Goal: Information Seeking & Learning: Learn about a topic

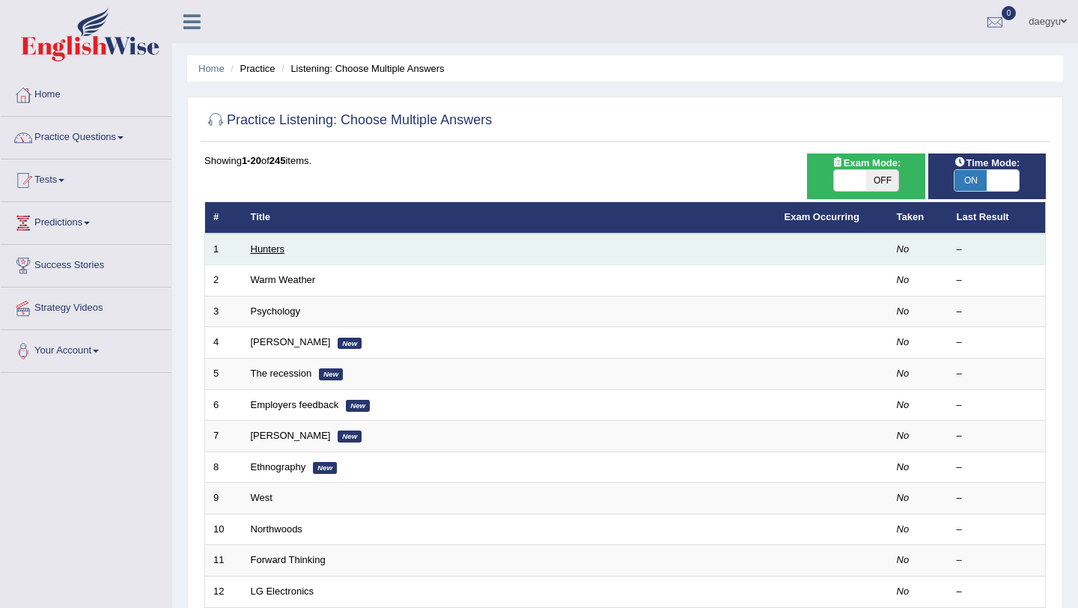
click at [269, 245] on link "Hunters" at bounding box center [268, 248] width 34 height 11
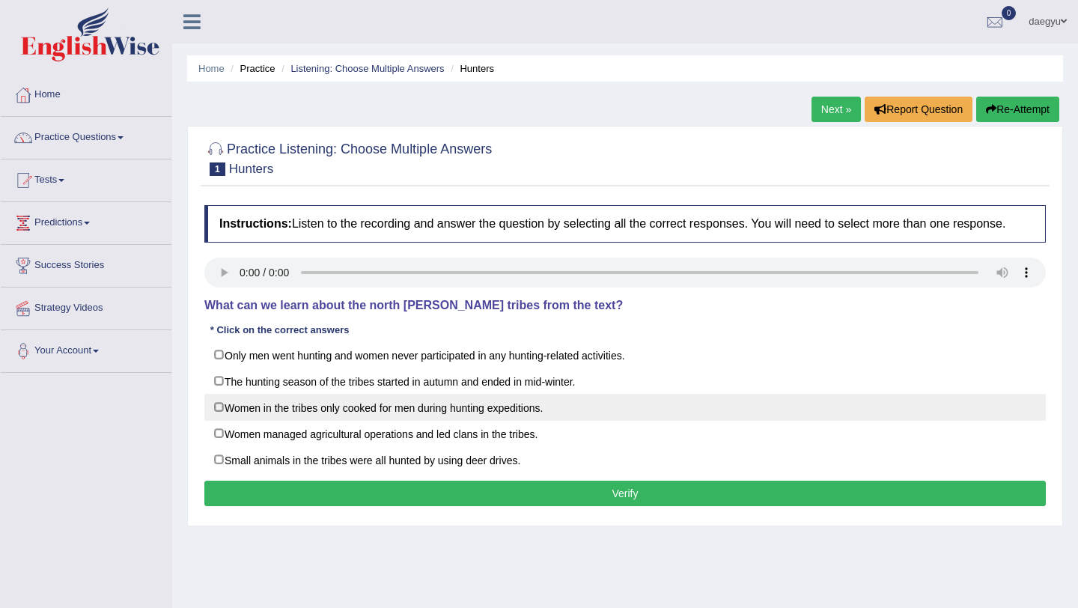
scroll to position [8, 0]
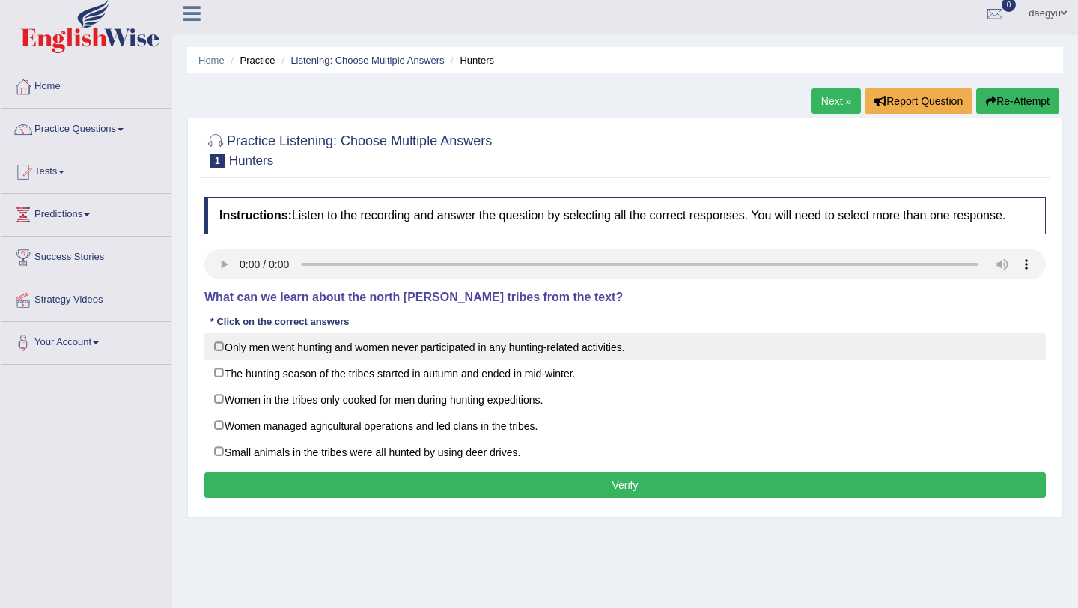
click at [472, 360] on label "Only men went hunting and women never participated in any hunting-related activ…" at bounding box center [625, 346] width 842 height 27
checkbox input "true"
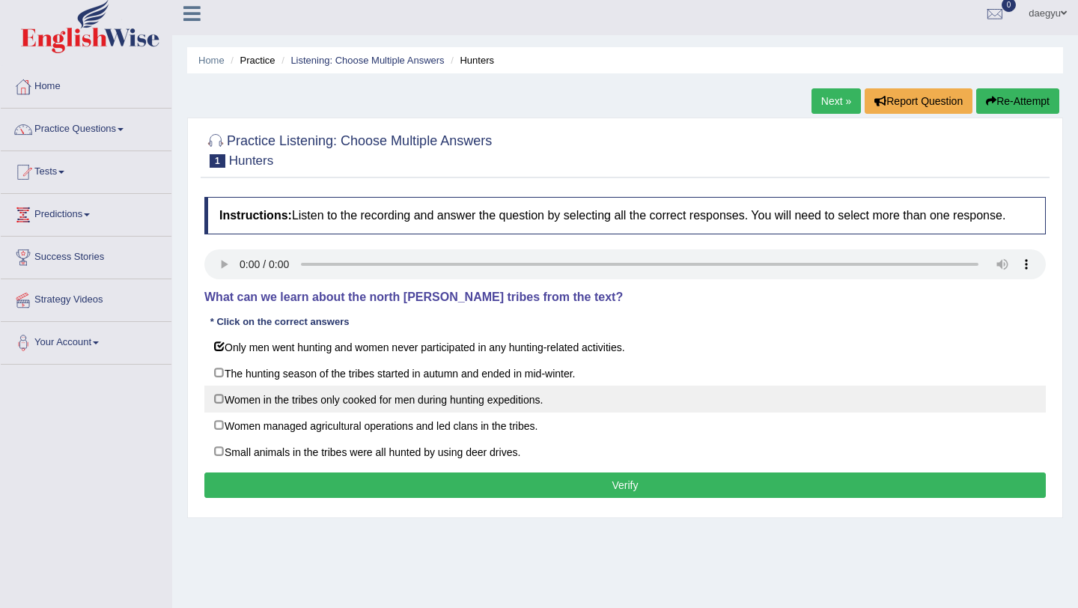
click at [453, 413] on label "Women in the tribes only cooked for men during hunting expeditions." at bounding box center [625, 399] width 842 height 27
checkbox input "true"
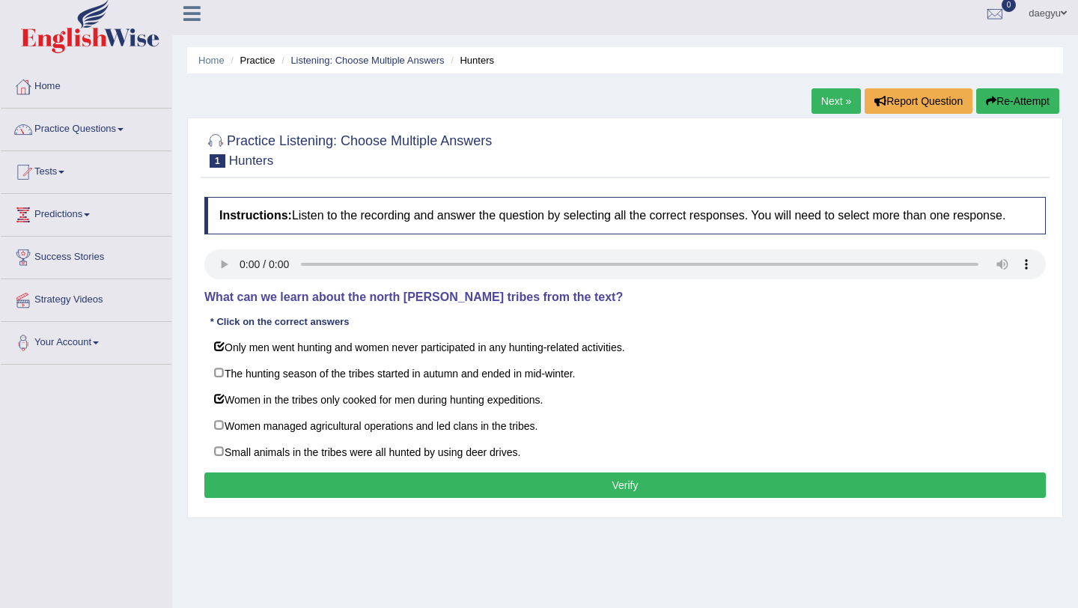
click at [440, 496] on button "Verify" at bounding box center [625, 485] width 842 height 25
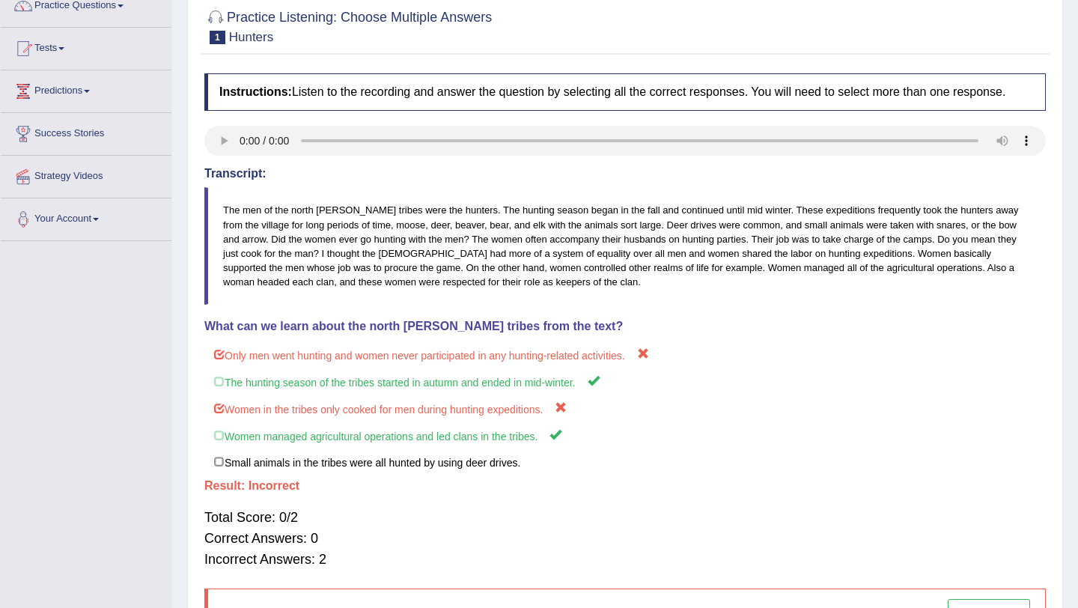
scroll to position [0, 0]
